Goal: Information Seeking & Learning: Learn about a topic

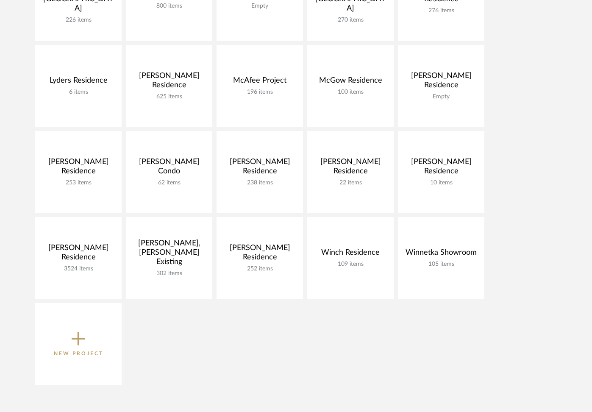
scroll to position [460, 0]
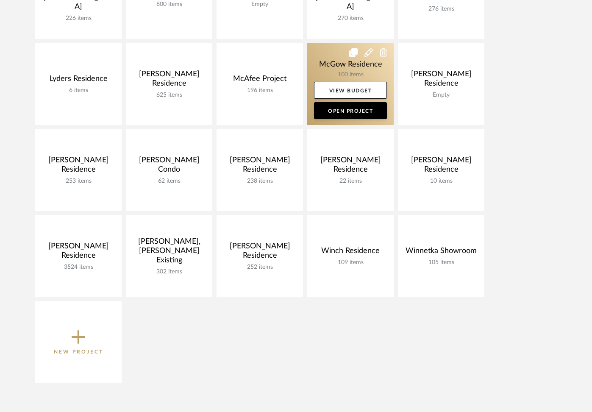
click at [333, 70] on link at bounding box center [350, 84] width 87 height 82
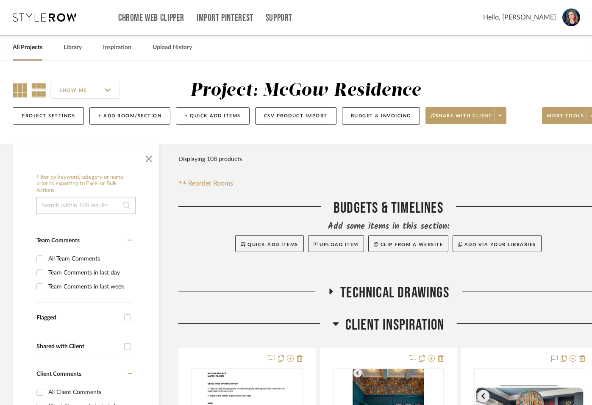
click at [21, 92] on icon at bounding box center [20, 90] width 14 height 14
click at [154, 161] on span "button" at bounding box center [149, 157] width 20 height 20
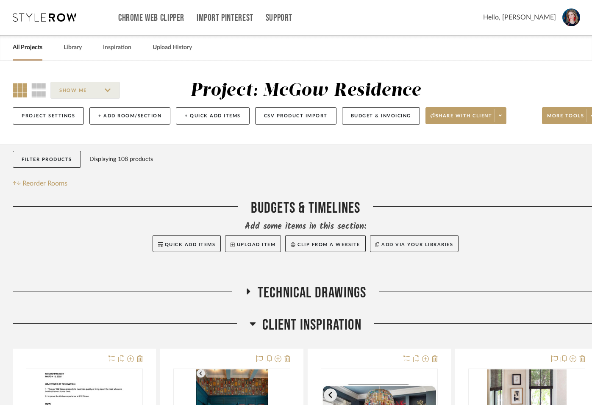
click at [248, 292] on icon at bounding box center [248, 292] width 3 height 6
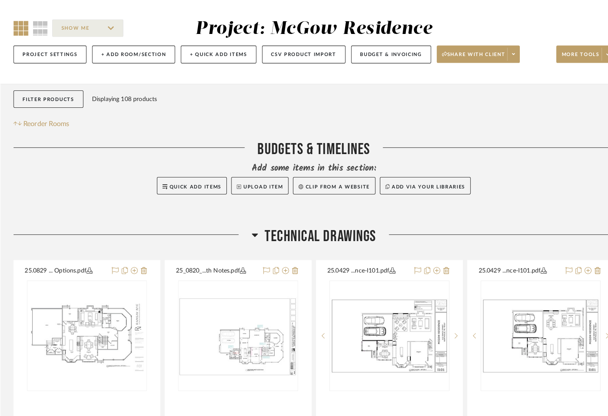
scroll to position [63, 0]
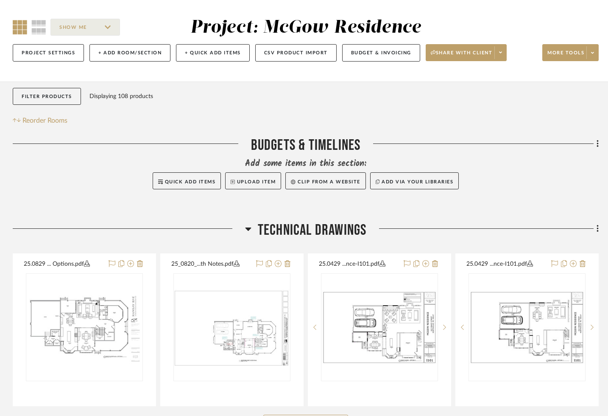
click at [247, 229] on icon at bounding box center [248, 228] width 6 height 3
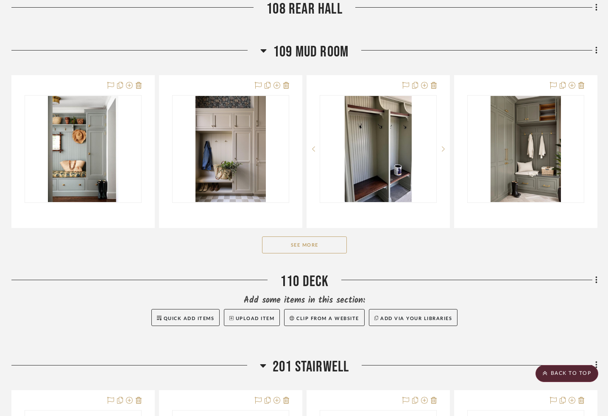
scroll to position [1793, 1]
click at [321, 246] on button "See More" at bounding box center [304, 244] width 85 height 17
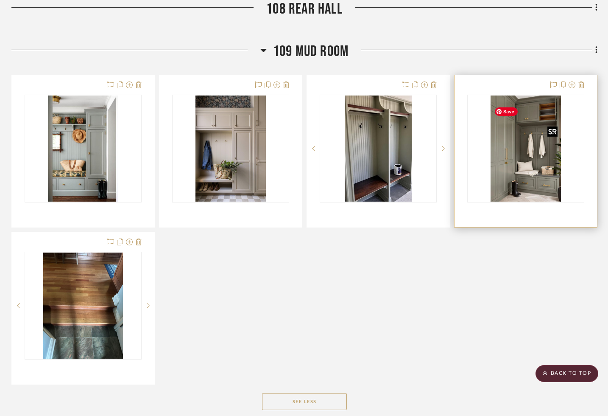
click at [518, 172] on img "0" at bounding box center [526, 148] width 70 height 106
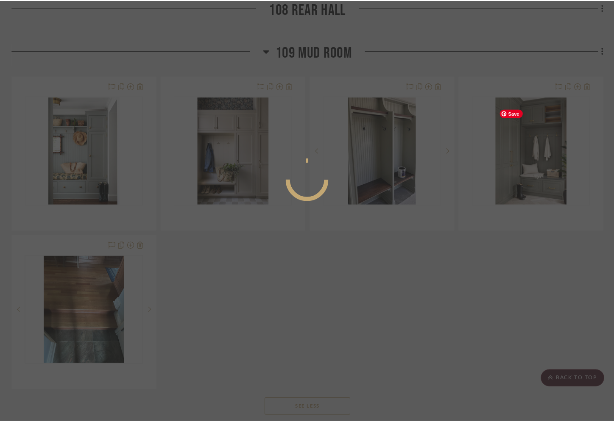
scroll to position [0, 0]
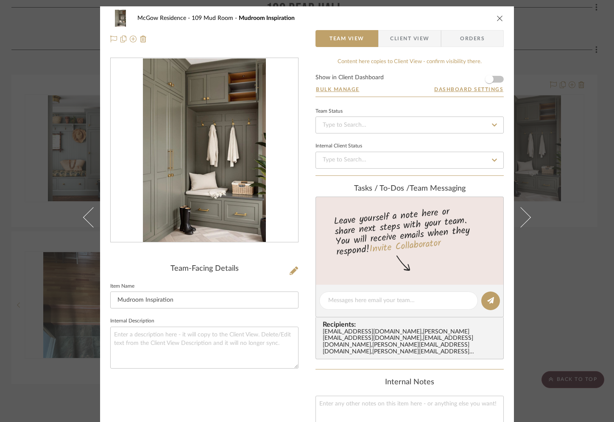
click at [164, 195] on img "0" at bounding box center [204, 151] width 123 height 184
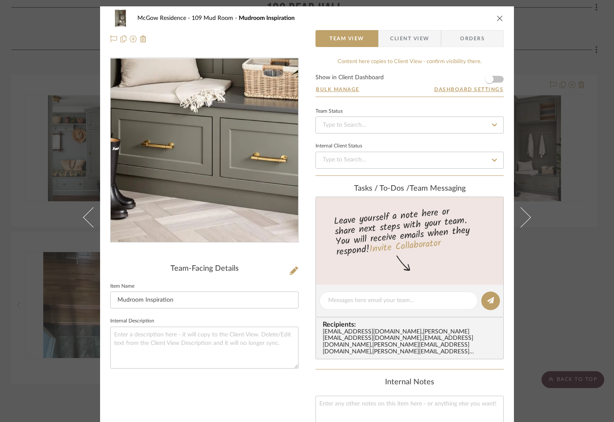
click at [216, 213] on img "0" at bounding box center [204, 151] width 123 height 184
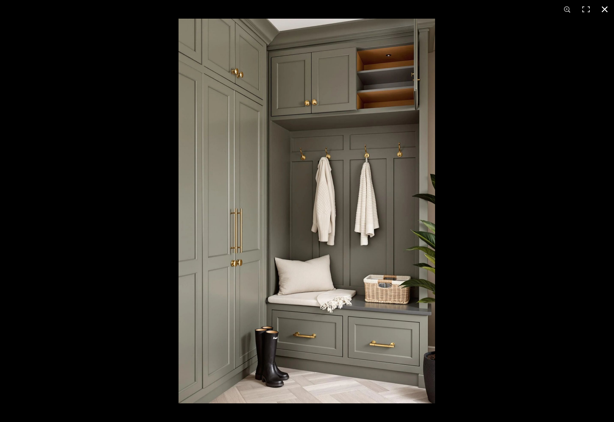
click at [592, 8] on button at bounding box center [604, 9] width 19 height 19
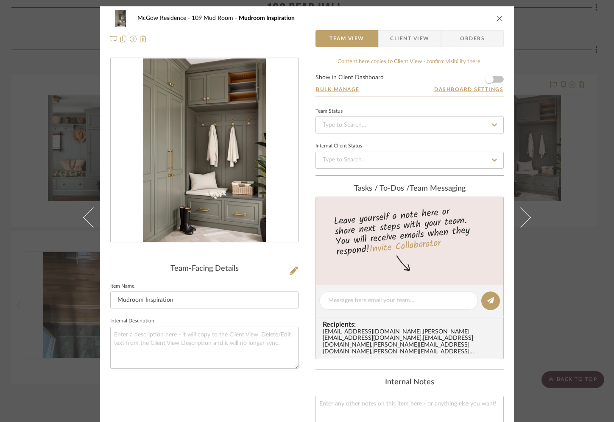
click at [497, 19] on icon "close" at bounding box center [500, 18] width 7 height 7
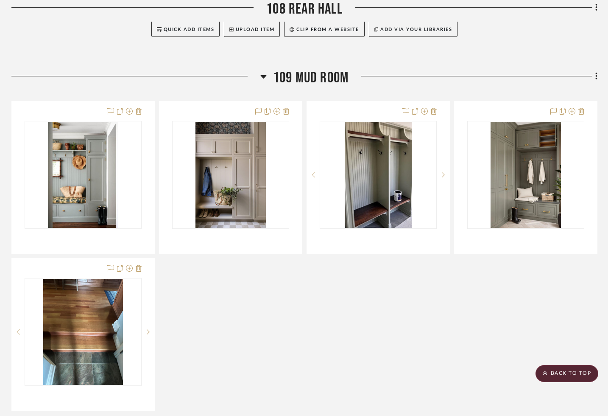
scroll to position [1765, 1]
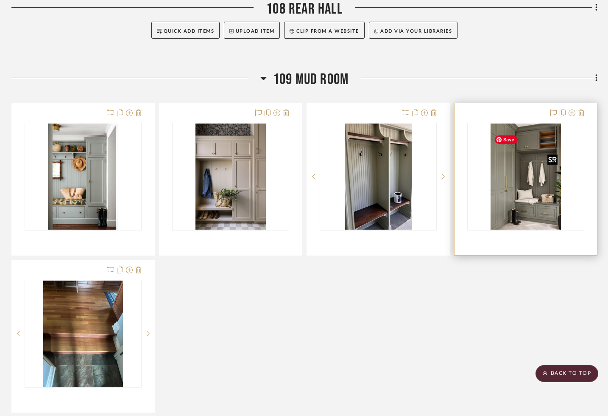
click at [505, 200] on img "0" at bounding box center [526, 176] width 70 height 106
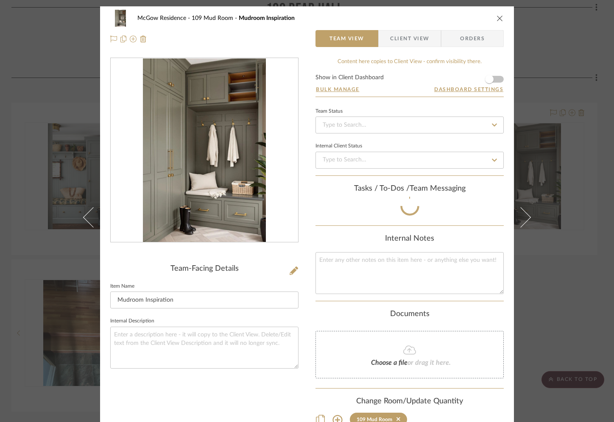
scroll to position [1, 0]
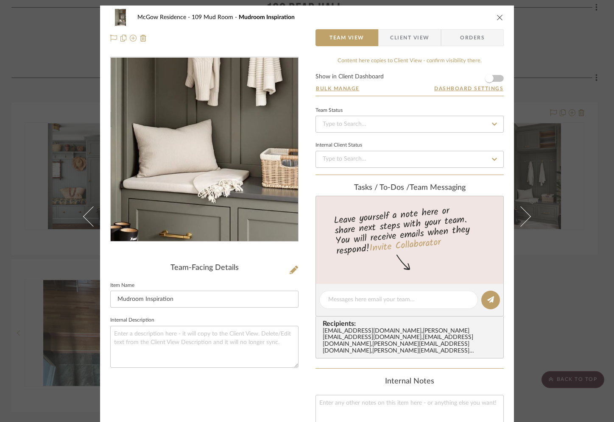
click at [210, 181] on img "0" at bounding box center [204, 150] width 123 height 184
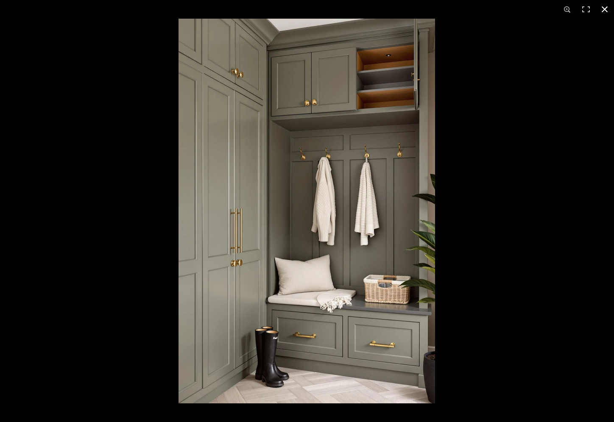
click at [592, 10] on button at bounding box center [604, 9] width 19 height 19
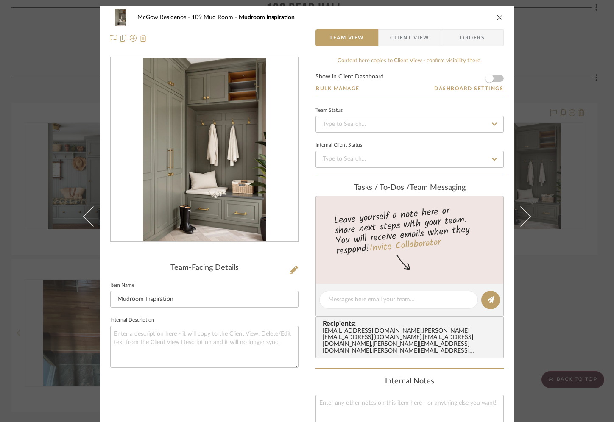
click at [497, 18] on icon "close" at bounding box center [500, 17] width 7 height 7
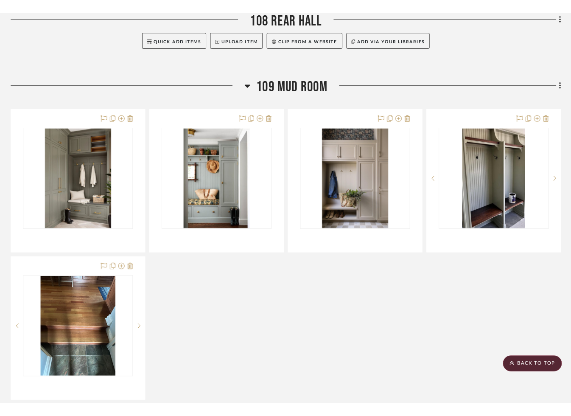
scroll to position [1783, 1]
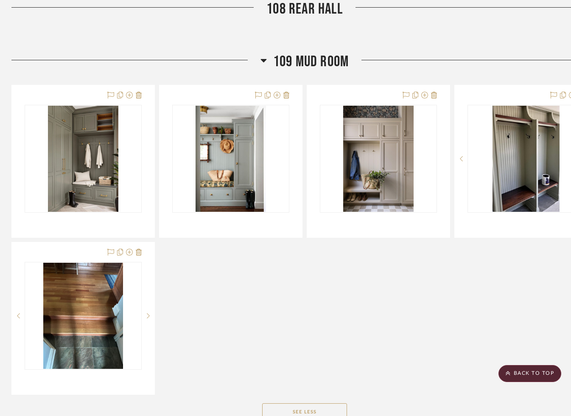
drag, startPoint x: 508, startPoint y: 192, endPoint x: 569, endPoint y: 271, distance: 99.8
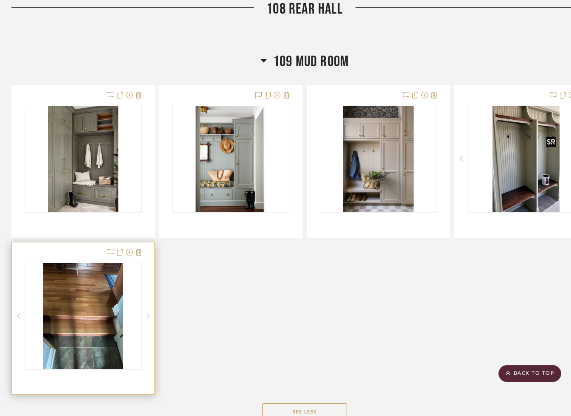
click at [82, 361] on img "0" at bounding box center [83, 315] width 80 height 106
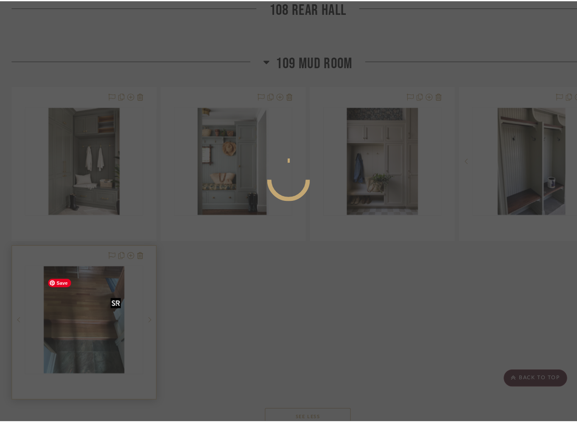
scroll to position [0, 0]
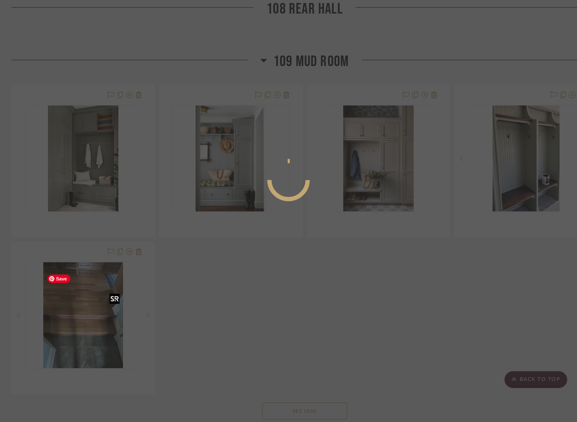
click at [81, 361] on div at bounding box center [288, 211] width 577 height 422
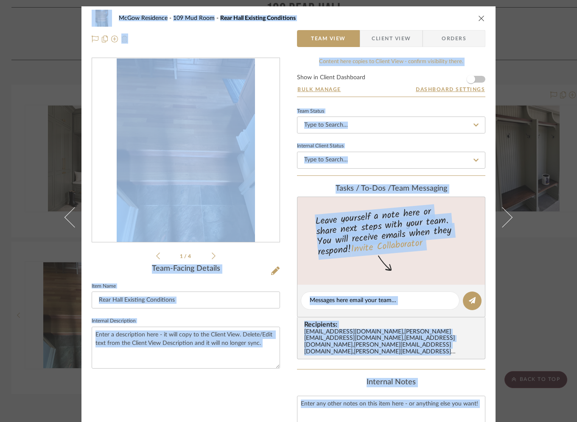
click at [223, 187] on img "0" at bounding box center [186, 151] width 138 height 184
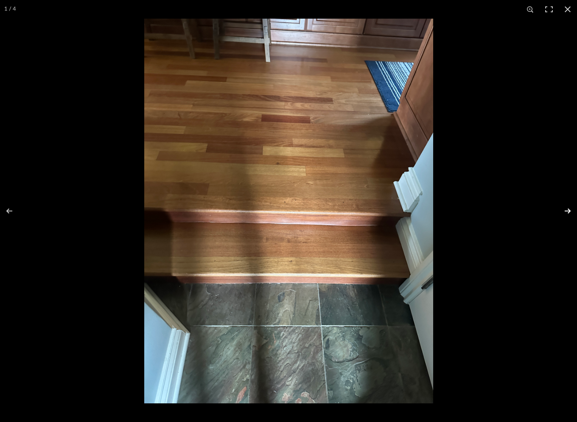
click at [564, 209] on button at bounding box center [562, 211] width 30 height 42
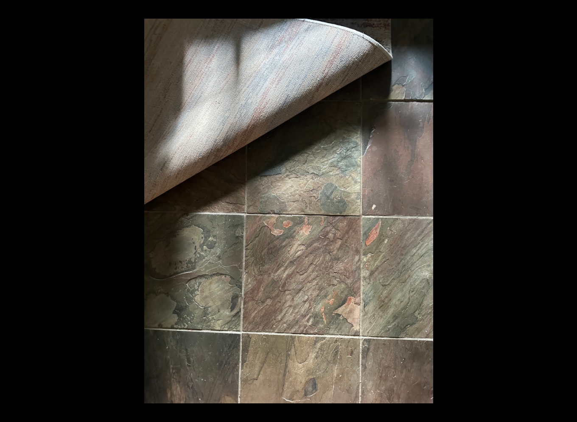
click at [564, 209] on button at bounding box center [562, 211] width 30 height 42
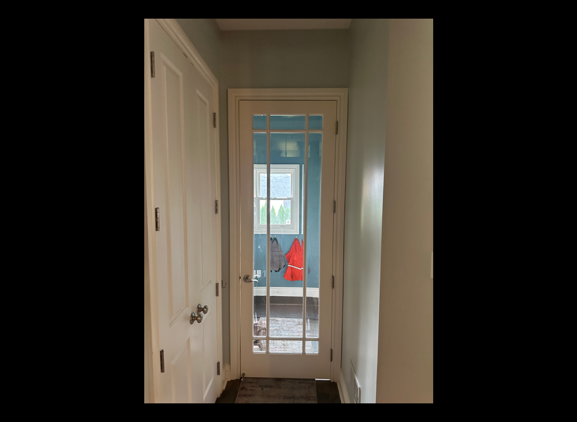
click at [564, 209] on button at bounding box center [562, 211] width 30 height 42
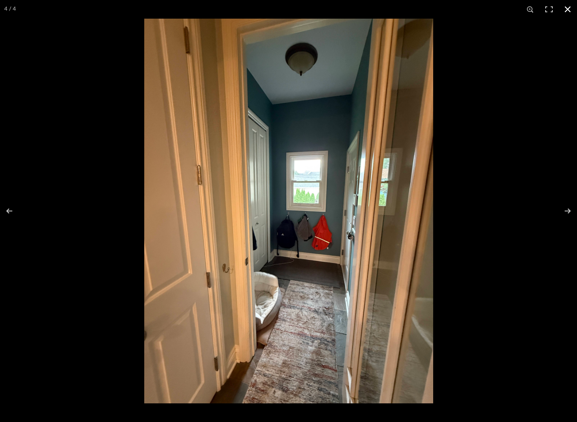
click at [568, 9] on button at bounding box center [567, 9] width 19 height 19
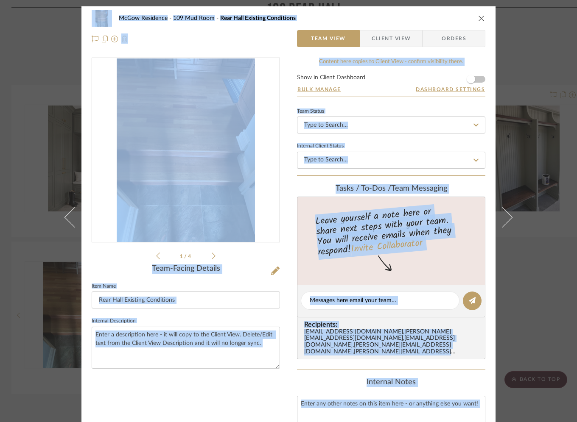
click at [478, 18] on icon "close" at bounding box center [481, 18] width 7 height 7
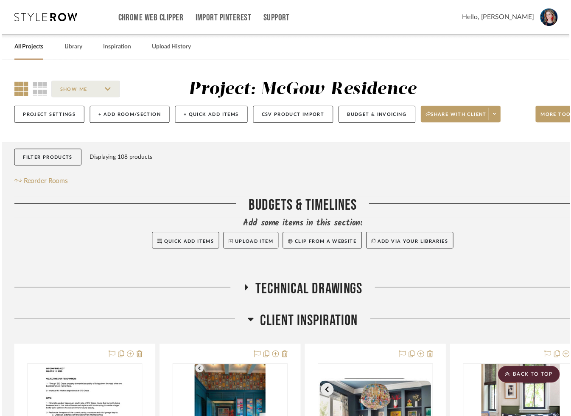
scroll to position [1783, 1]
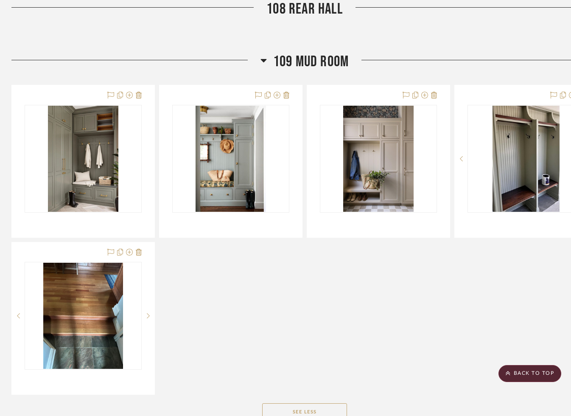
click at [355, 286] on div "Mudroom Inspiration Team Status Internal Client Status client Comments: Submit …" at bounding box center [304, 240] width 586 height 310
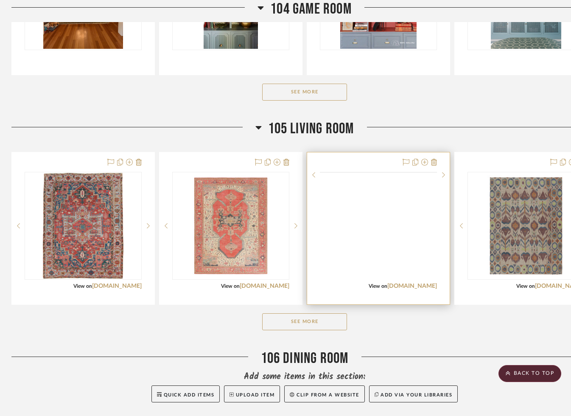
scroll to position [1086, 1]
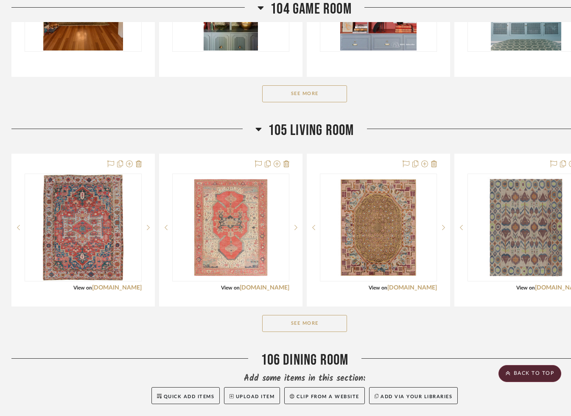
click at [337, 328] on button "See More" at bounding box center [304, 323] width 85 height 17
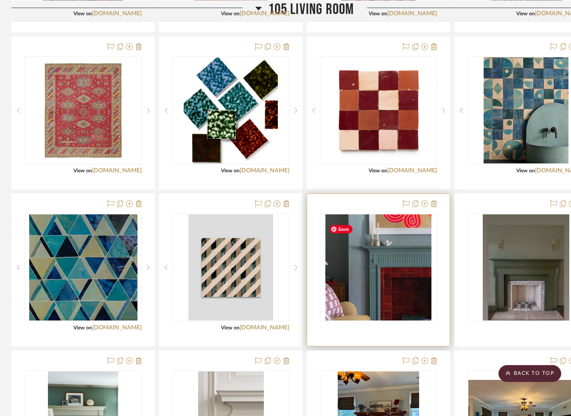
scroll to position [1362, 1]
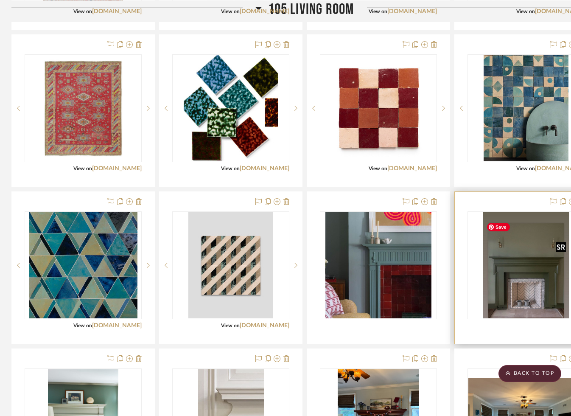
click at [518, 282] on img "0" at bounding box center [526, 265] width 87 height 106
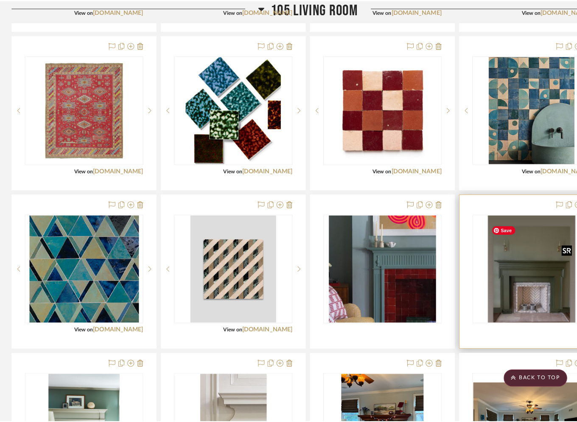
scroll to position [0, 0]
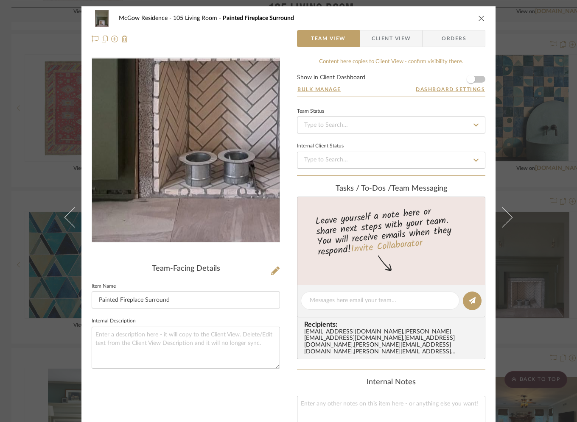
click at [167, 210] on img "0" at bounding box center [186, 151] width 150 height 184
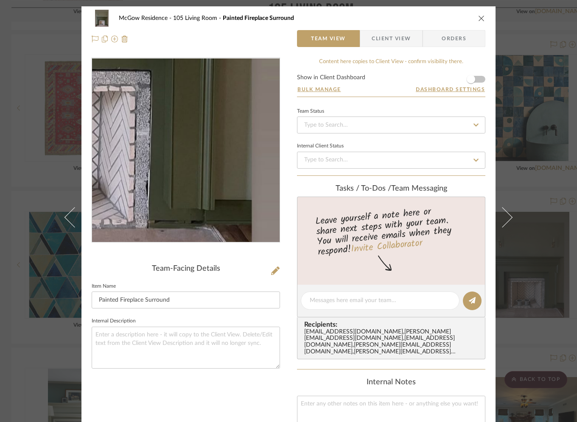
click at [229, 200] on img "0" at bounding box center [186, 151] width 150 height 184
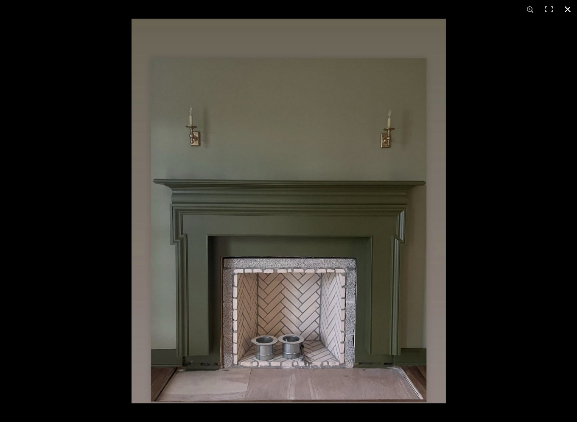
click at [565, 7] on button at bounding box center [567, 9] width 19 height 19
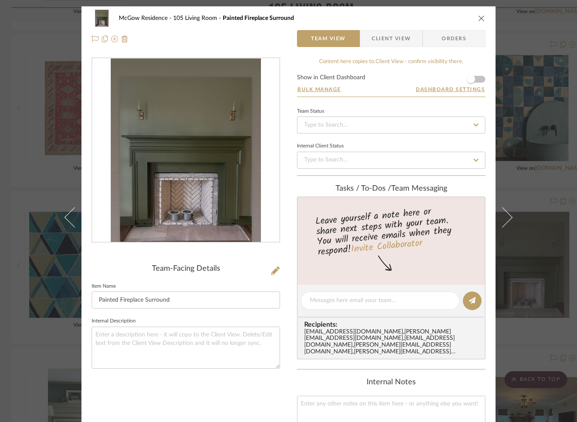
click at [479, 17] on icon "close" at bounding box center [481, 18] width 7 height 7
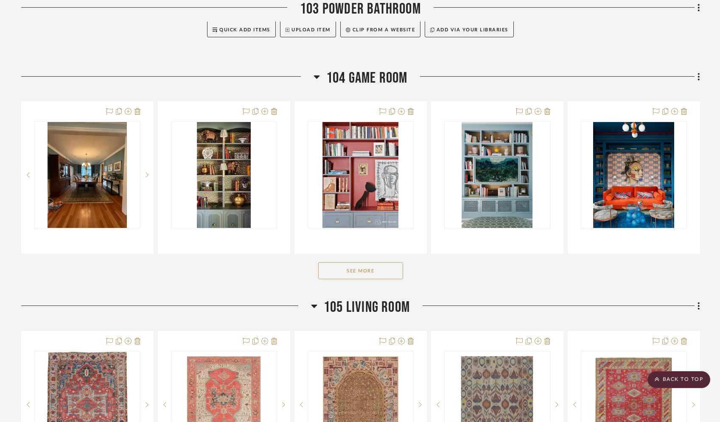
scroll to position [872, 0]
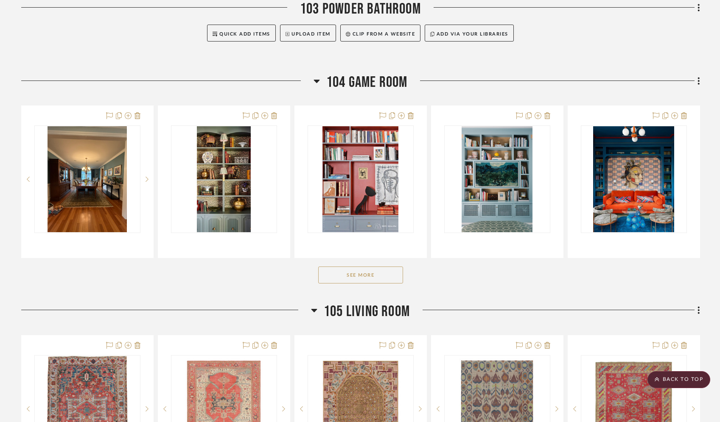
click at [357, 287] on div "See More" at bounding box center [360, 275] width 678 height 34
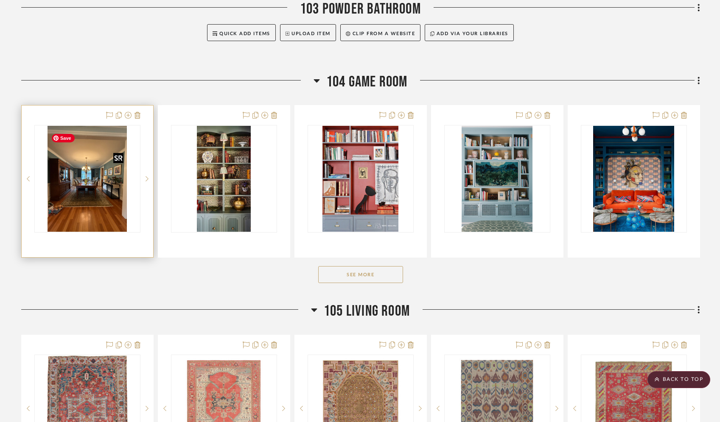
click at [0, 0] on img at bounding box center [0, 0] width 0 height 0
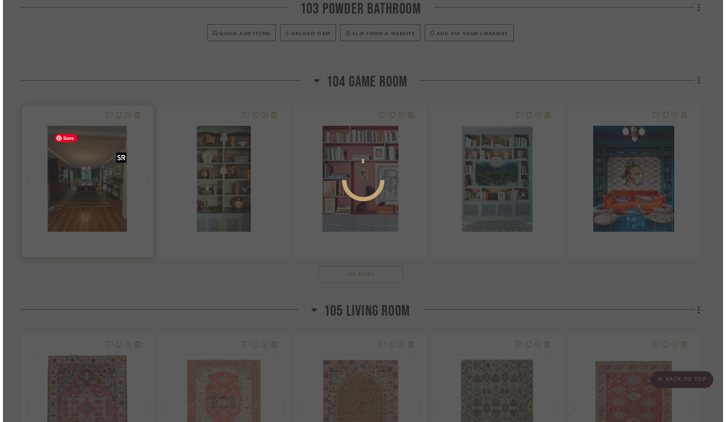
scroll to position [0, 0]
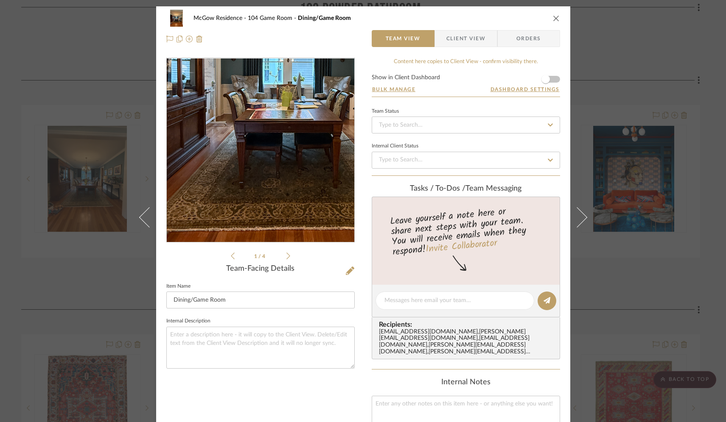
click at [246, 173] on img "0" at bounding box center [260, 151] width 138 height 184
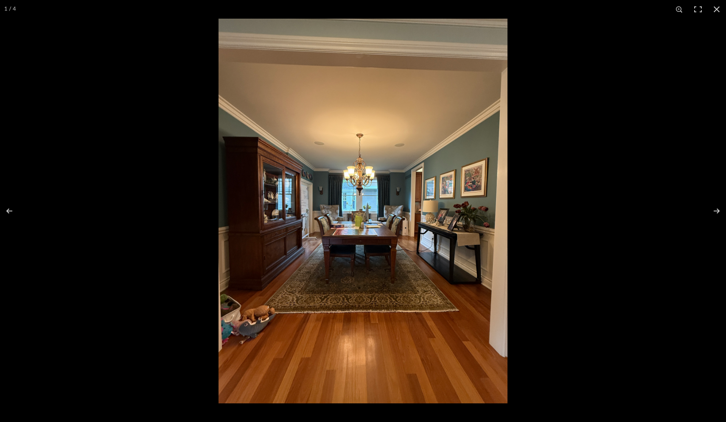
click at [311, 161] on img at bounding box center [362, 211] width 289 height 385
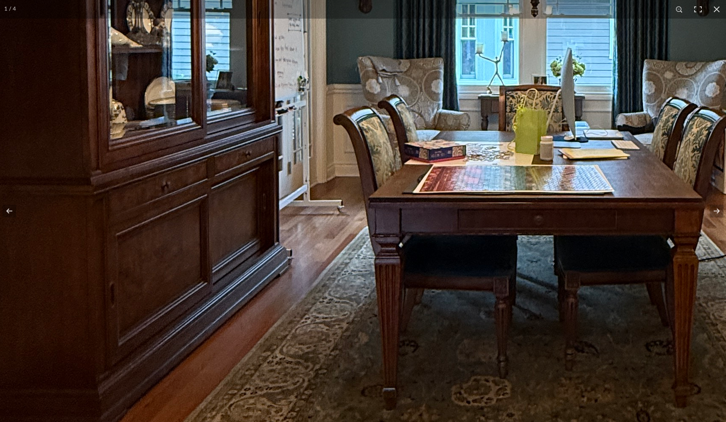
click at [427, 254] on img at bounding box center [549, 85] width 1282 height 1710
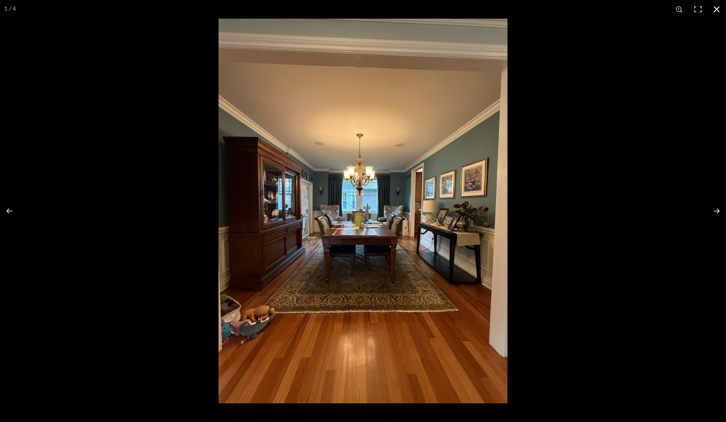
click at [592, 9] on button at bounding box center [716, 9] width 19 height 19
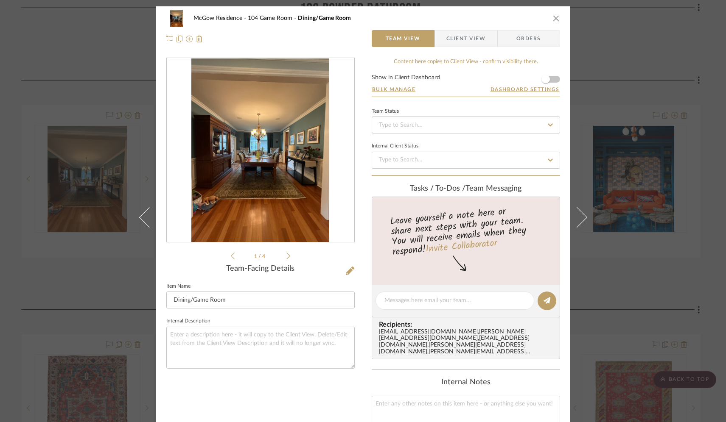
click at [286, 257] on icon at bounding box center [288, 256] width 4 height 8
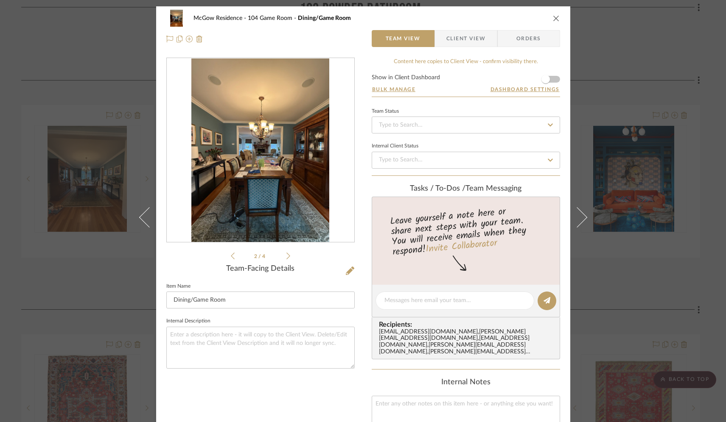
click at [286, 257] on icon at bounding box center [288, 256] width 4 height 8
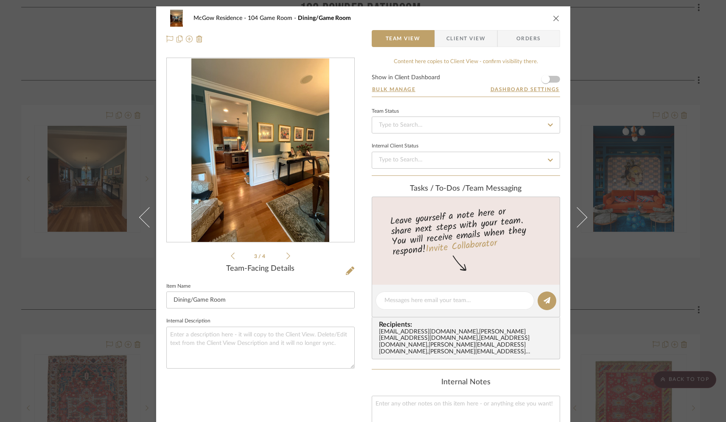
click at [286, 257] on icon at bounding box center [288, 256] width 4 height 8
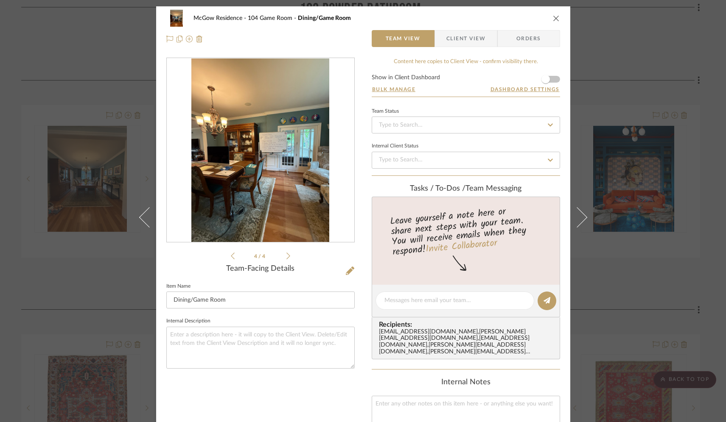
click at [553, 17] on icon "close" at bounding box center [556, 18] width 7 height 7
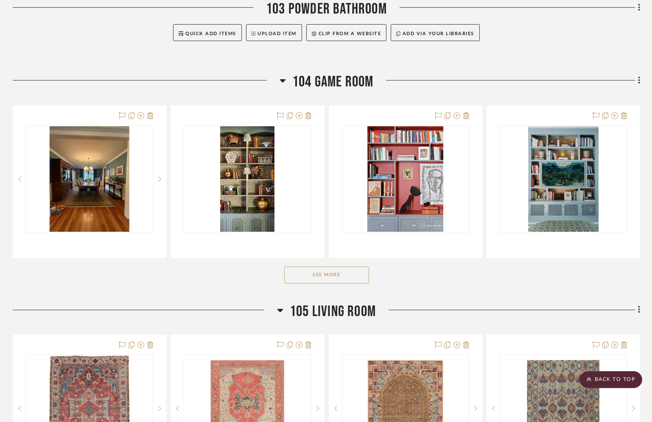
scroll to position [904, 0]
click at [325, 280] on button "See More" at bounding box center [326, 275] width 85 height 17
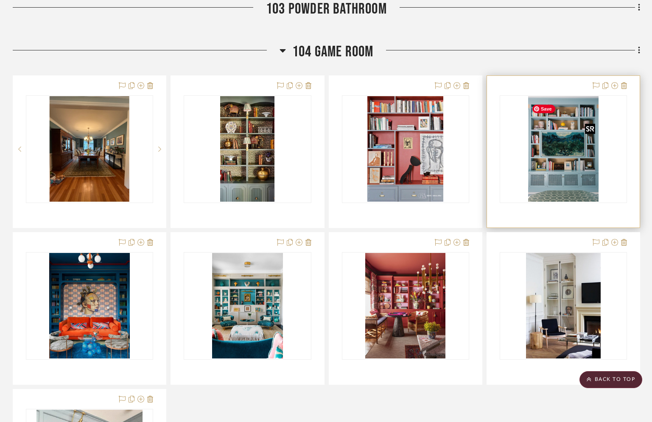
scroll to position [935, 0]
click at [555, 183] on img "0" at bounding box center [563, 149] width 70 height 106
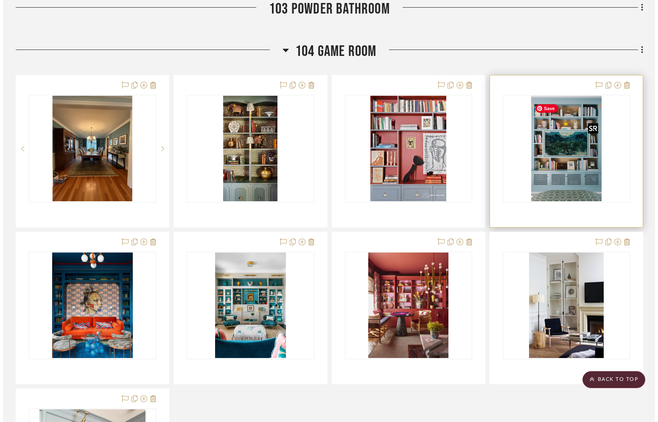
scroll to position [0, 0]
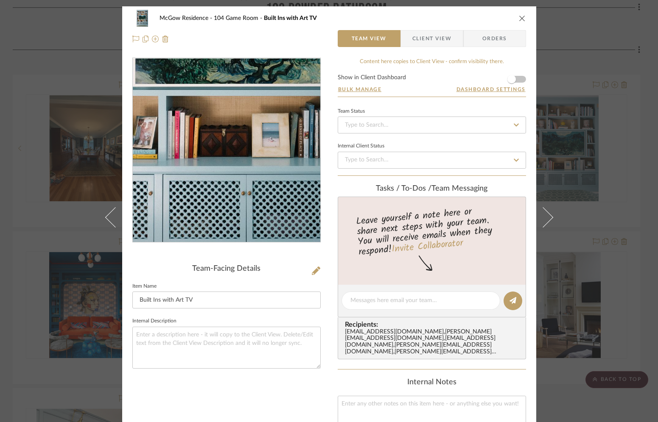
click at [216, 185] on img "0" at bounding box center [226, 151] width 123 height 184
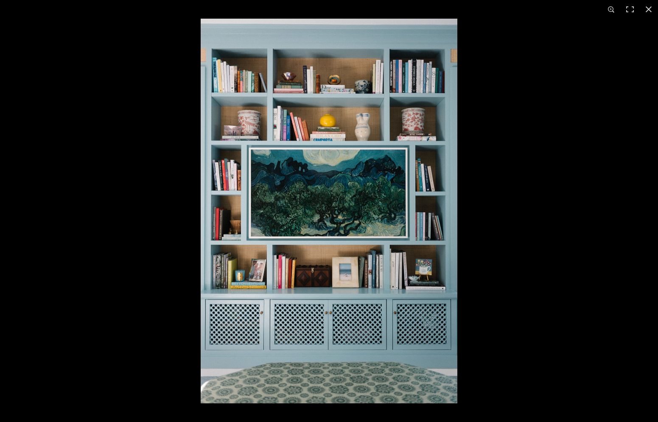
click at [592, 7] on button at bounding box center [648, 9] width 19 height 19
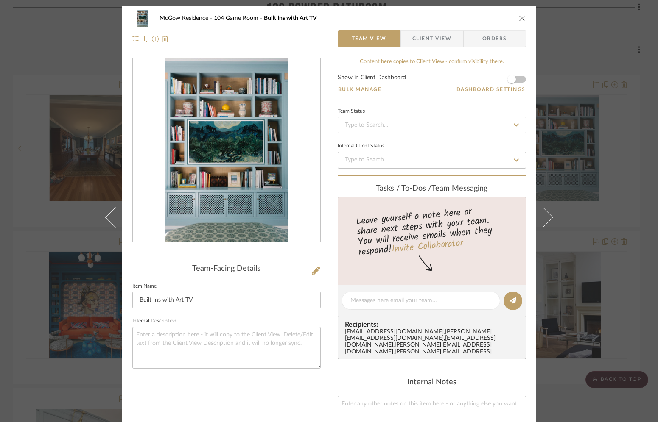
drag, startPoint x: 517, startPoint y: 16, endPoint x: 513, endPoint y: 21, distance: 6.9
click at [519, 16] on icon "close" at bounding box center [522, 18] width 7 height 7
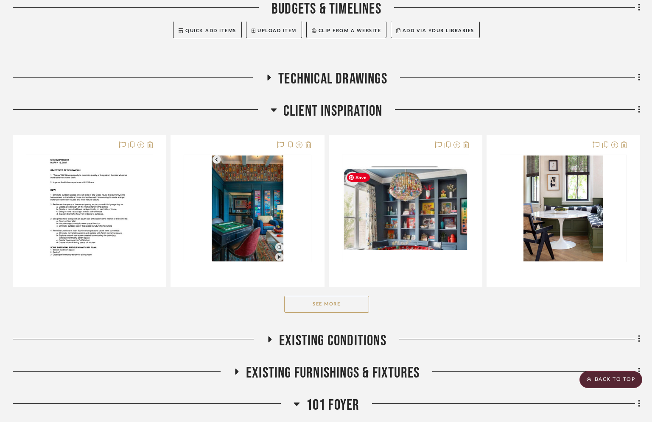
scroll to position [213, 0]
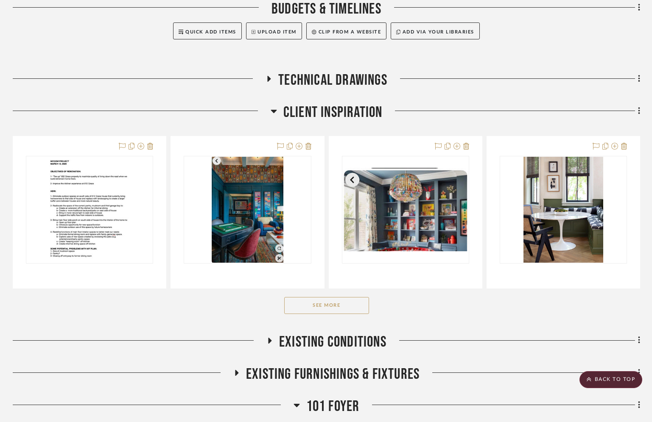
click at [272, 113] on icon at bounding box center [274, 111] width 6 height 3
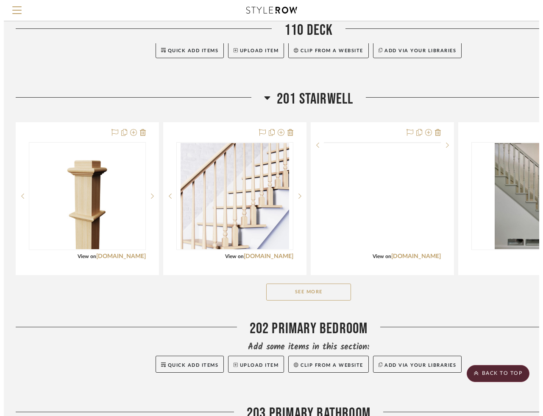
scroll to position [2766, 1]
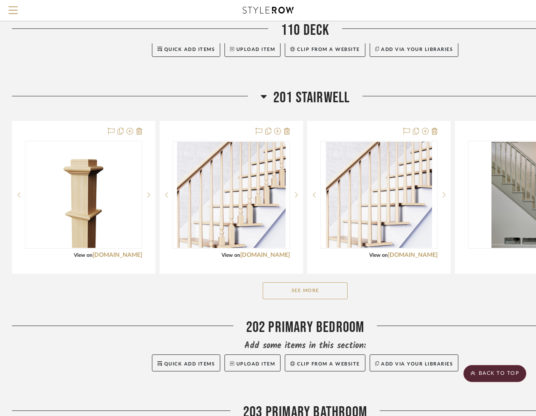
click at [332, 297] on button "See More" at bounding box center [304, 290] width 85 height 17
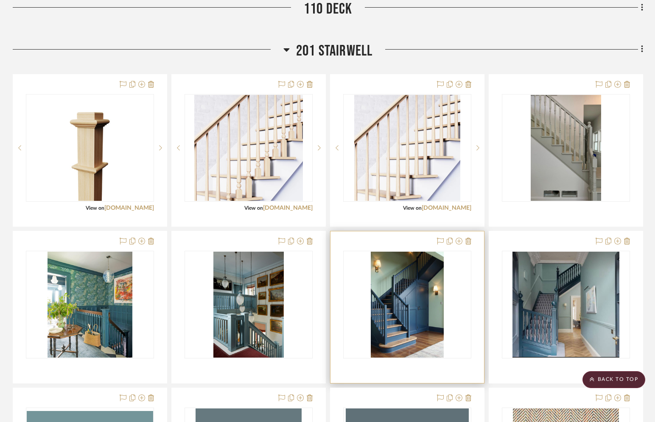
scroll to position [2853, 0]
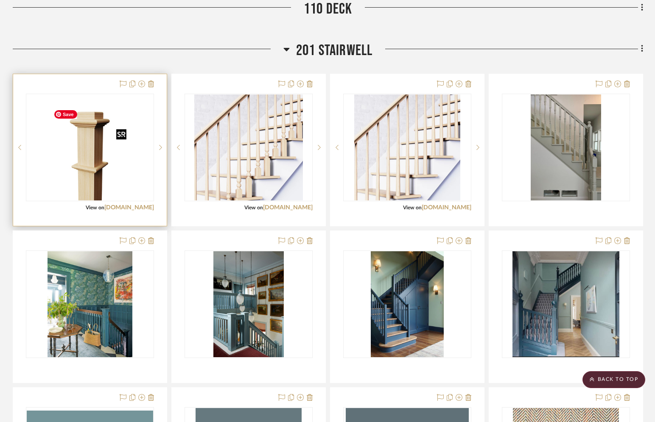
click at [97, 179] on img "0" at bounding box center [89, 148] width 79 height 106
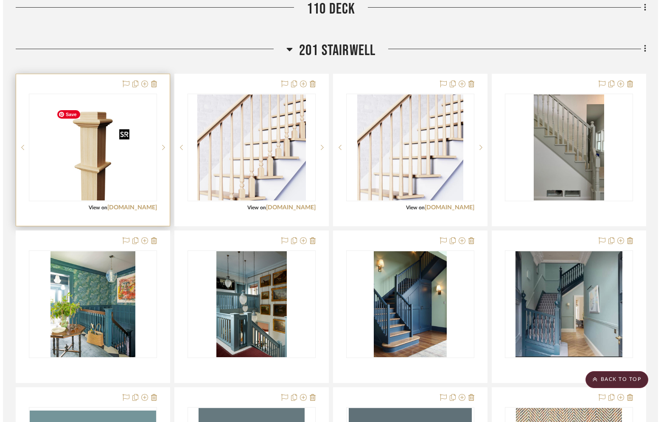
scroll to position [0, 0]
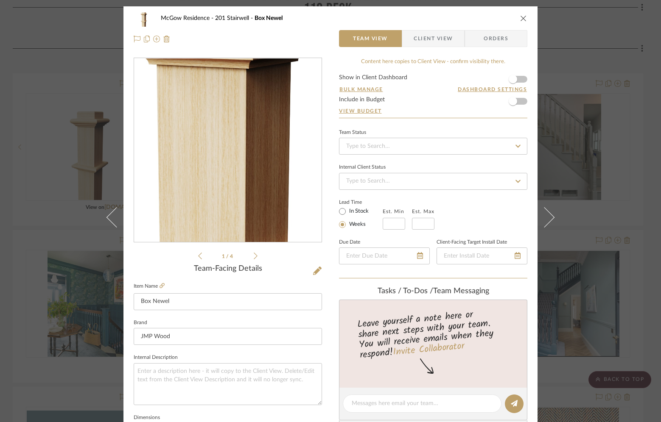
click at [226, 143] on img "0" at bounding box center [228, 151] width 138 height 184
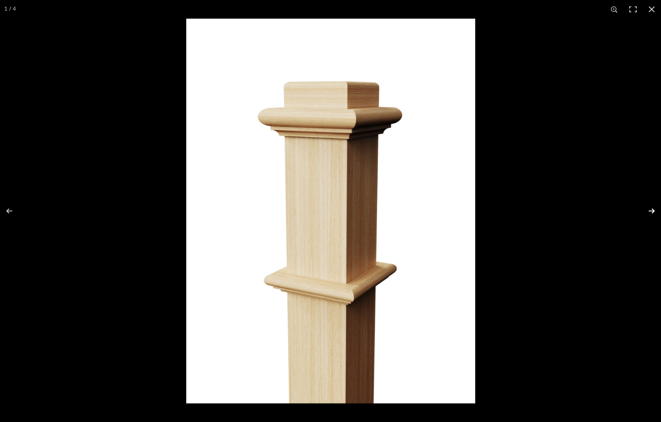
click at [592, 209] on button at bounding box center [646, 211] width 30 height 42
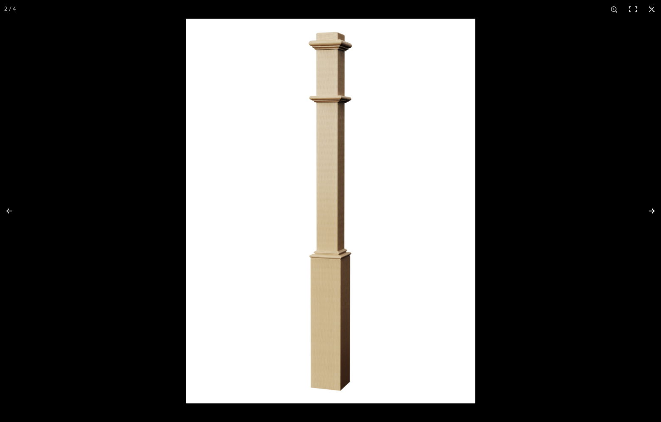
click at [592, 210] on button at bounding box center [646, 211] width 30 height 42
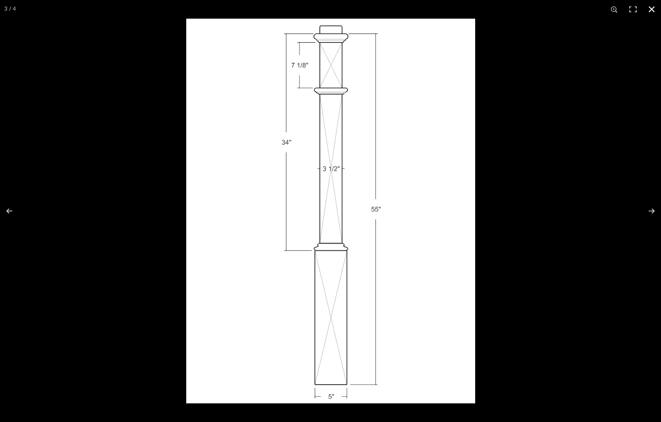
click at [592, 8] on button at bounding box center [651, 9] width 19 height 19
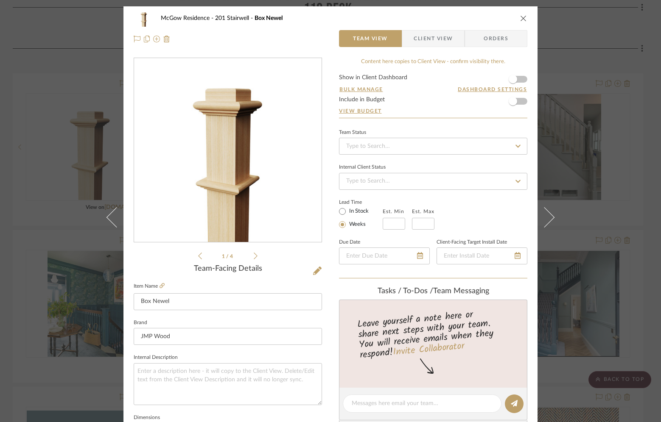
click at [520, 18] on icon "close" at bounding box center [523, 18] width 7 height 7
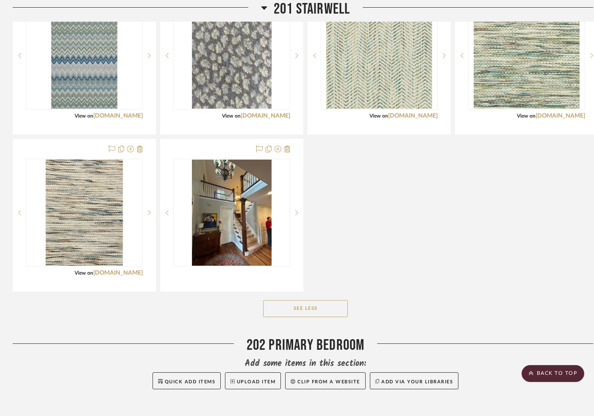
scroll to position [3481, 0]
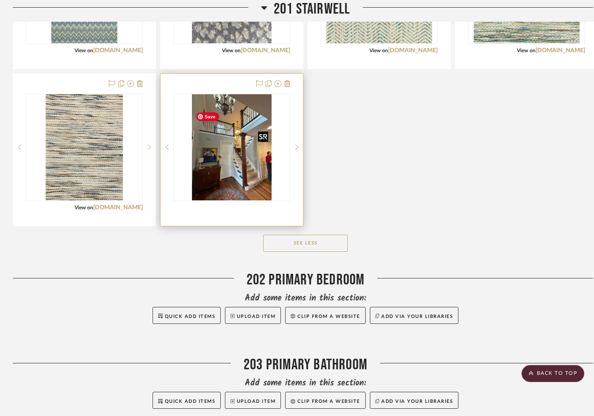
click at [218, 185] on img "0" at bounding box center [232, 147] width 80 height 106
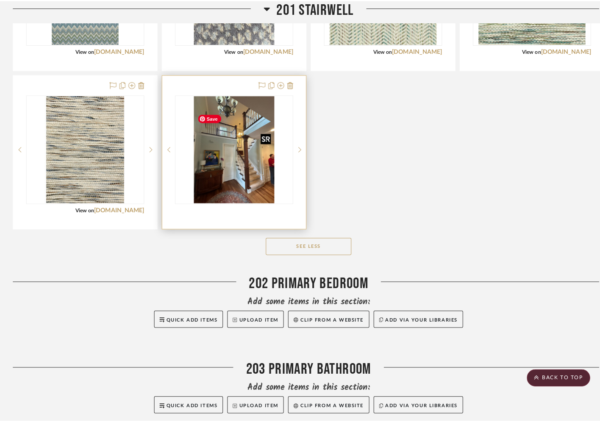
scroll to position [0, 0]
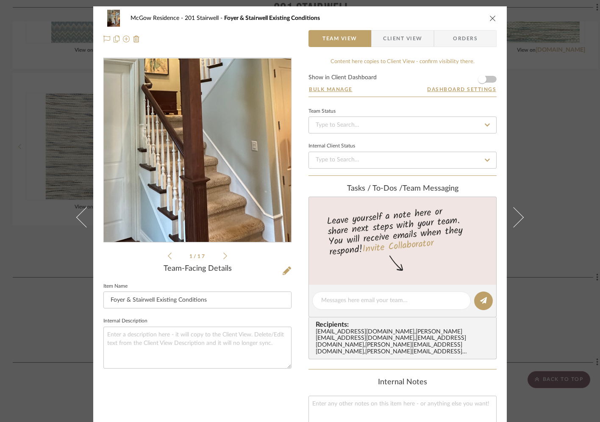
click at [217, 172] on img "0" at bounding box center [197, 151] width 138 height 184
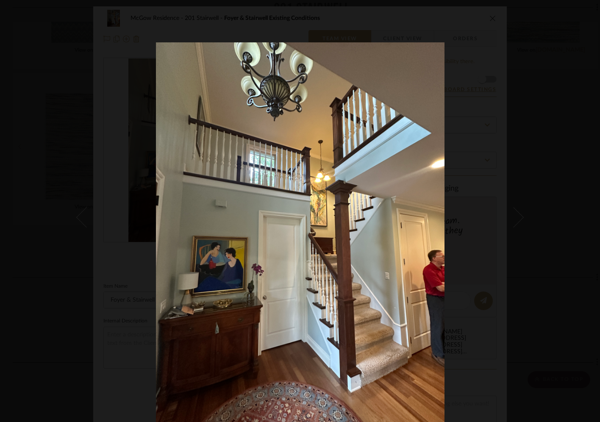
click at [341, 218] on img at bounding box center [300, 234] width 289 height 385
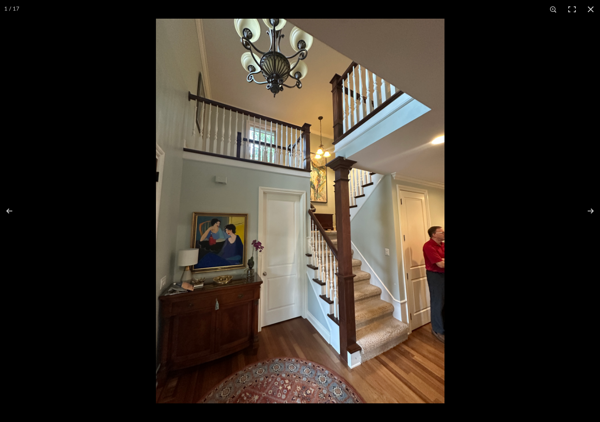
click at [338, 316] on img at bounding box center [300, 211] width 289 height 385
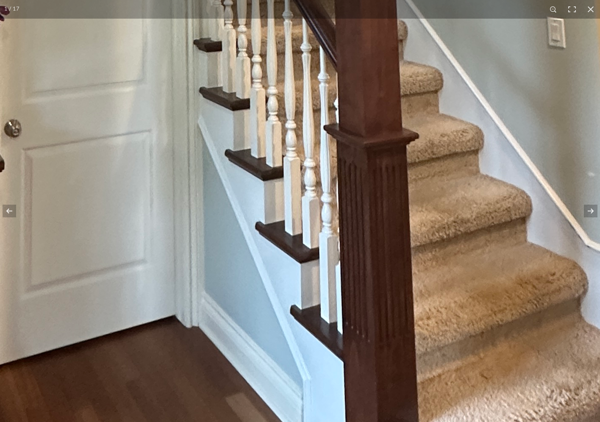
click at [591, 10] on button at bounding box center [591, 9] width 19 height 19
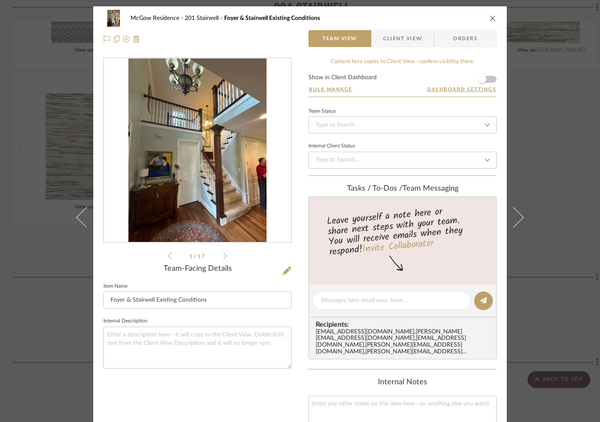
click at [490, 17] on icon "close" at bounding box center [493, 18] width 7 height 7
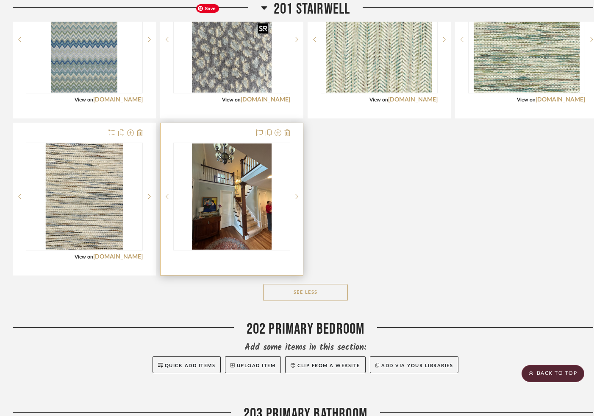
scroll to position [3438, 0]
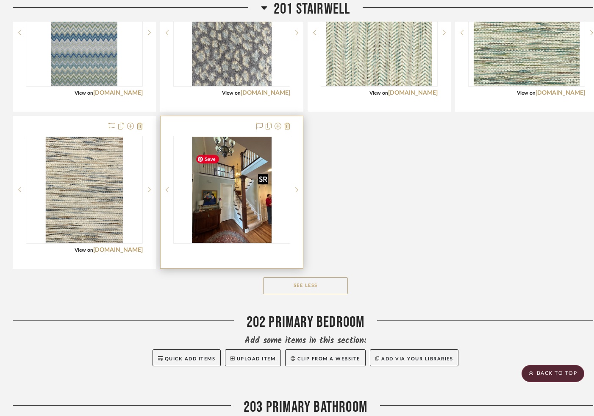
click at [246, 231] on img "0" at bounding box center [232, 190] width 80 height 106
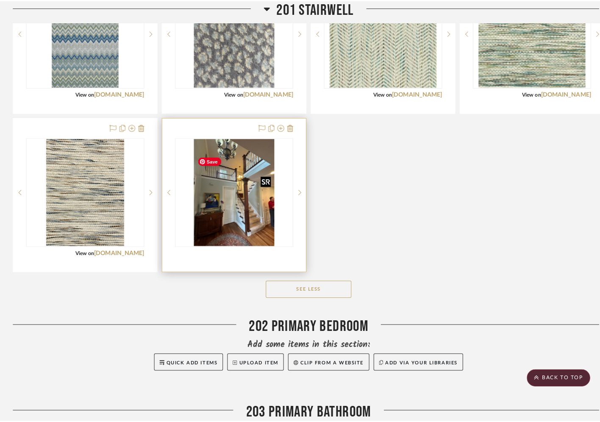
scroll to position [0, 0]
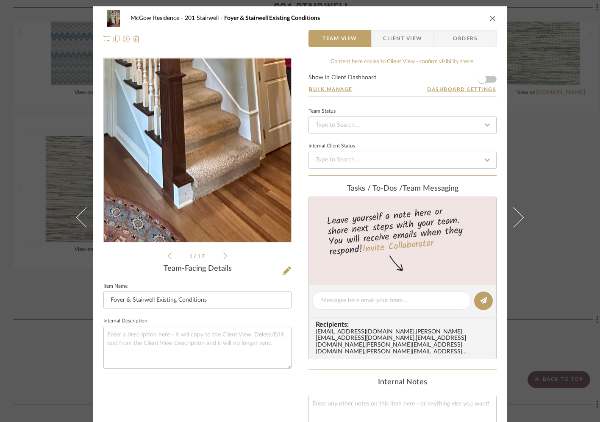
click at [226, 207] on img "0" at bounding box center [197, 151] width 138 height 184
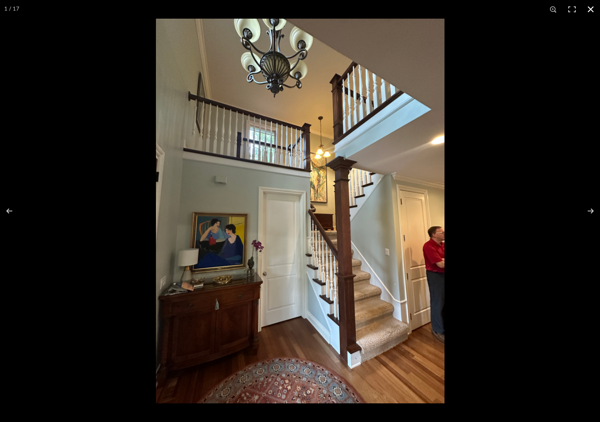
click at [591, 10] on button at bounding box center [591, 9] width 19 height 19
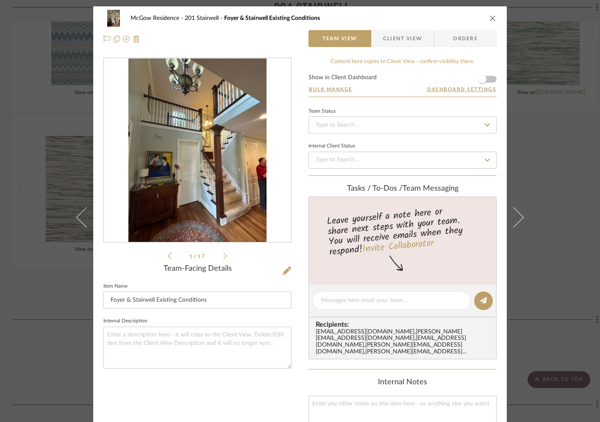
click at [490, 17] on icon "close" at bounding box center [493, 18] width 7 height 7
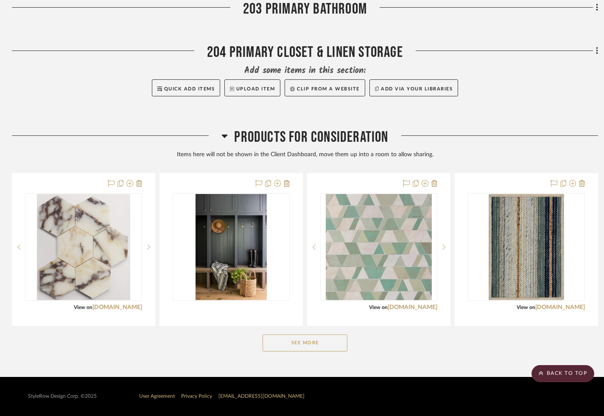
scroll to position [3893, 0]
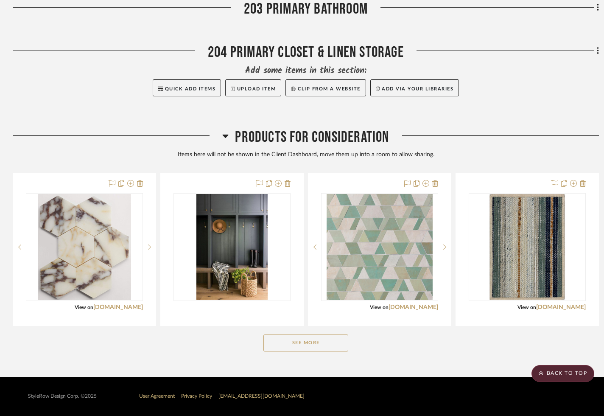
click at [228, 137] on icon at bounding box center [225, 136] width 6 height 10
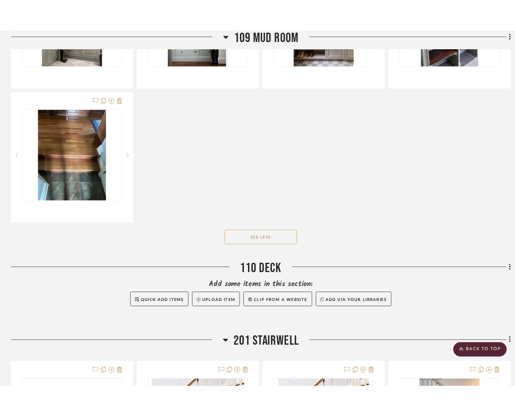
scroll to position [2536, 0]
